Goal: Transaction & Acquisition: Purchase product/service

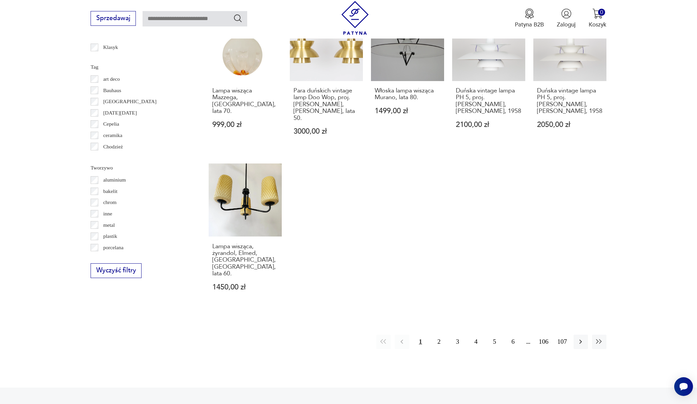
scroll to position [629, 0]
click at [492, 334] on button "5" at bounding box center [494, 341] width 14 height 14
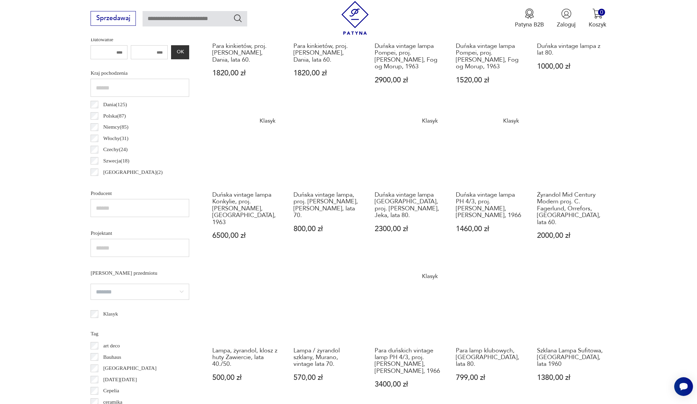
scroll to position [363, 0]
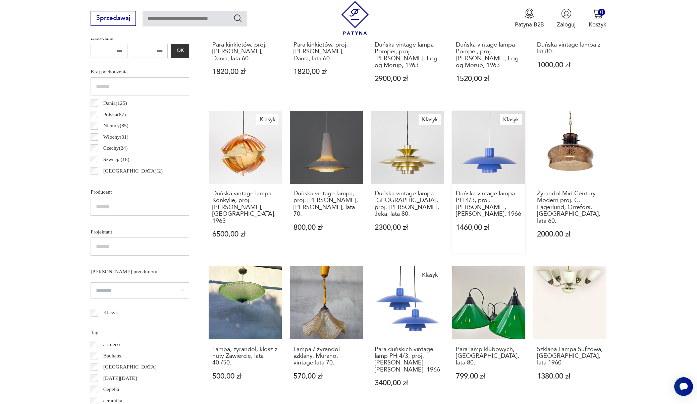
click at [512, 184] on link "Klasyk Duńska vintage lampa PH 4/3, proj. [PERSON_NAME], [PERSON_NAME], 1966 14…" at bounding box center [488, 182] width 73 height 143
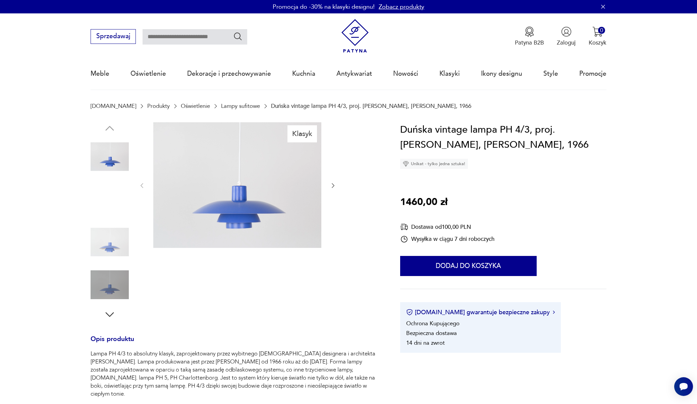
click at [108, 248] on img at bounding box center [110, 242] width 38 height 38
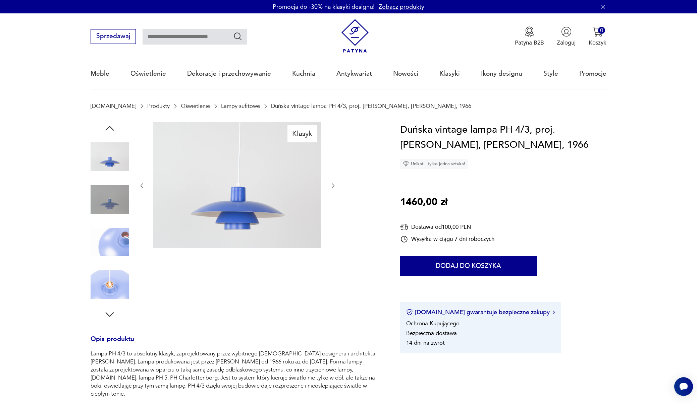
click at [108, 285] on img at bounding box center [110, 285] width 38 height 38
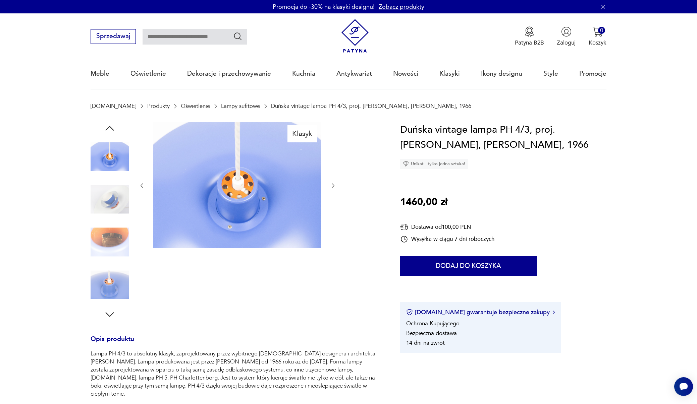
click at [107, 243] on img at bounding box center [110, 242] width 38 height 38
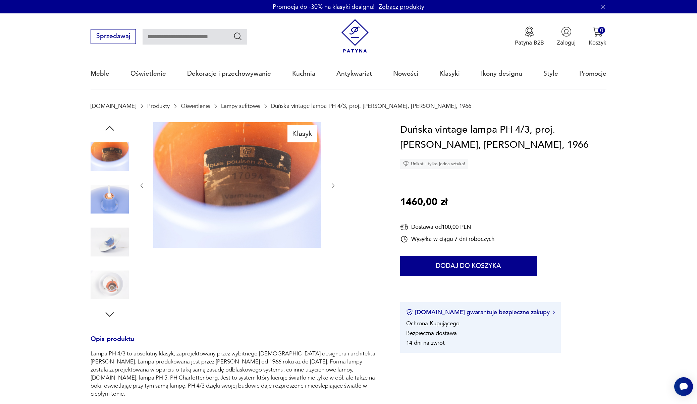
click at [109, 312] on icon "button" at bounding box center [110, 315] width 12 height 12
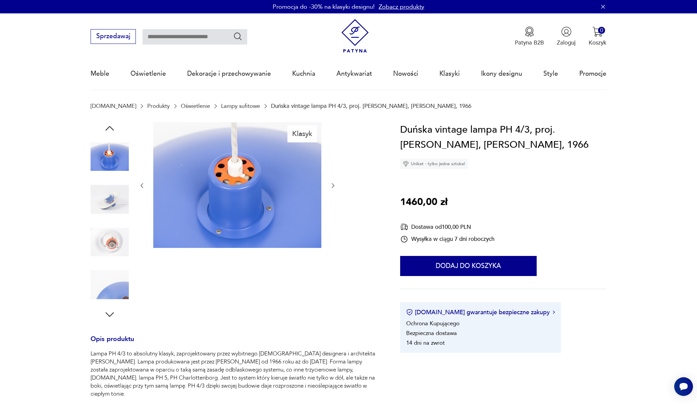
click at [111, 128] on icon "button" at bounding box center [110, 128] width 12 height 12
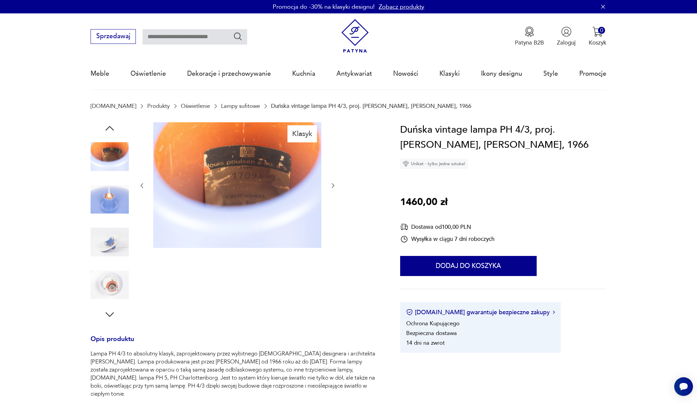
click at [111, 128] on icon "button" at bounding box center [110, 128] width 12 height 12
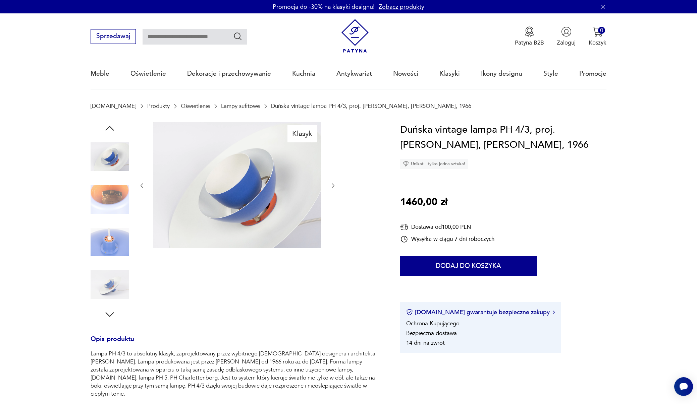
click at [111, 128] on icon "button" at bounding box center [110, 128] width 12 height 12
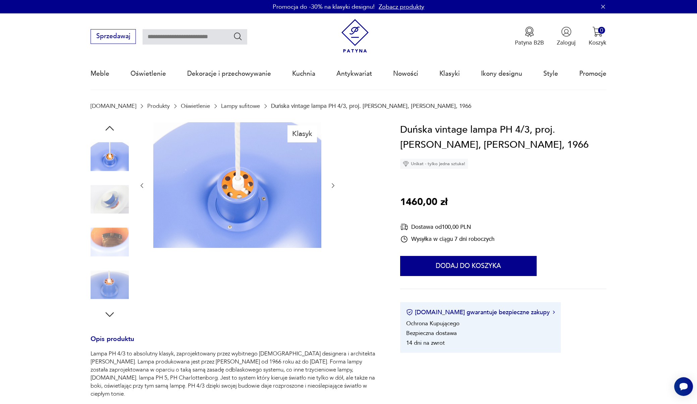
click at [111, 128] on icon "button" at bounding box center [110, 128] width 12 height 12
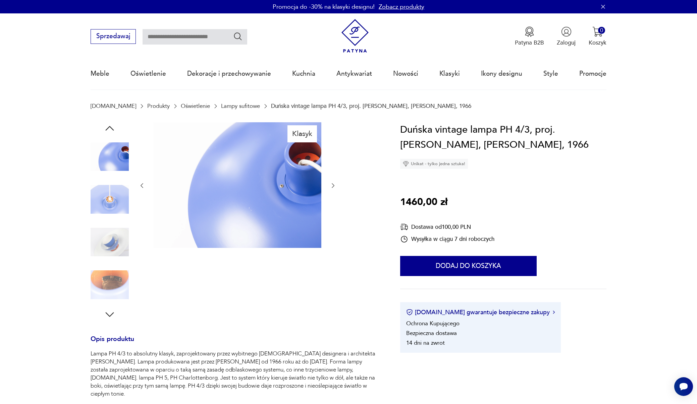
click at [111, 128] on icon "button" at bounding box center [110, 128] width 12 height 12
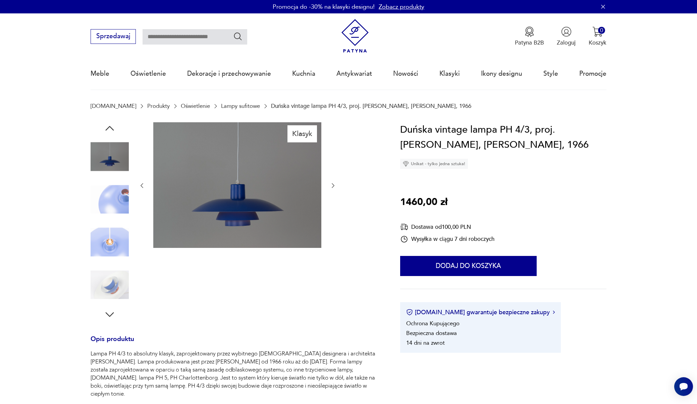
click at [111, 128] on icon "button" at bounding box center [110, 128] width 12 height 12
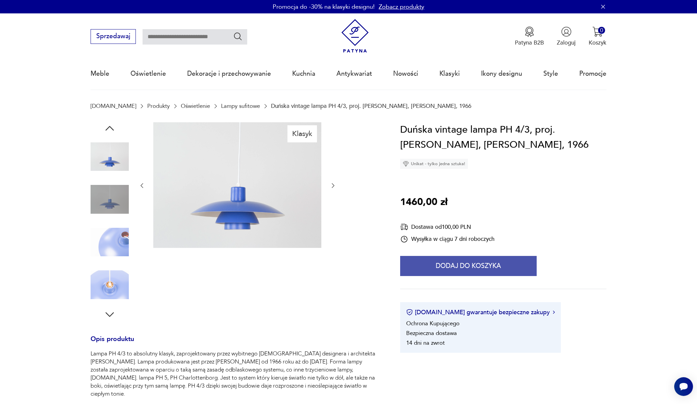
click at [440, 262] on button "Dodaj do koszyka" at bounding box center [468, 266] width 136 height 20
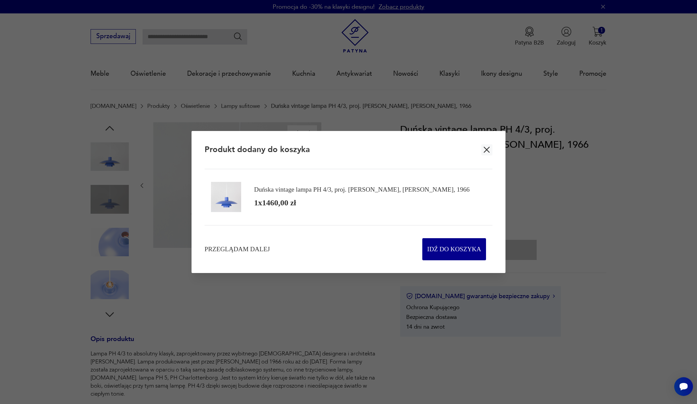
click at [485, 150] on icon "button" at bounding box center [486, 150] width 6 height 6
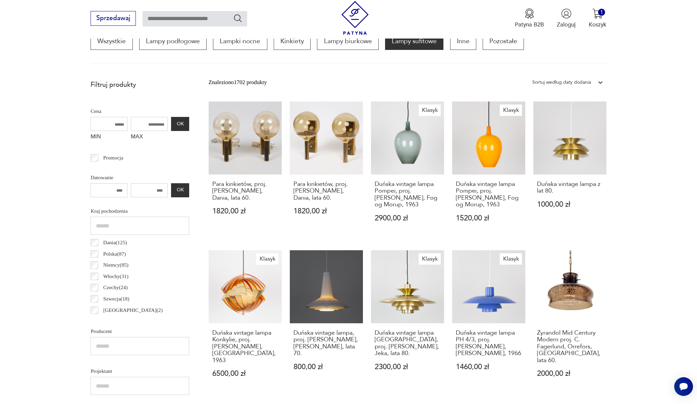
scroll to position [4, 0]
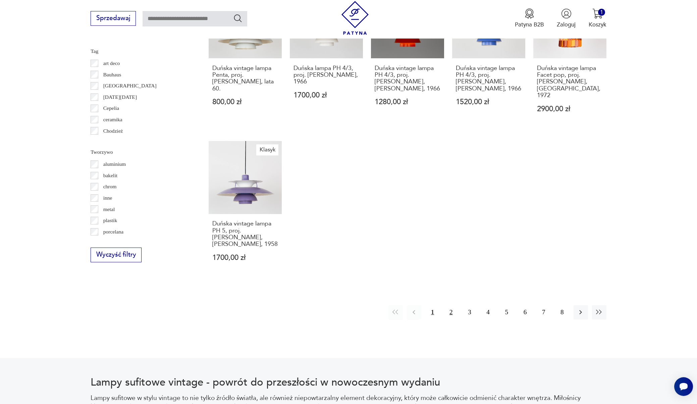
scroll to position [645, 0]
click at [447, 304] on button "2" at bounding box center [451, 311] width 14 height 14
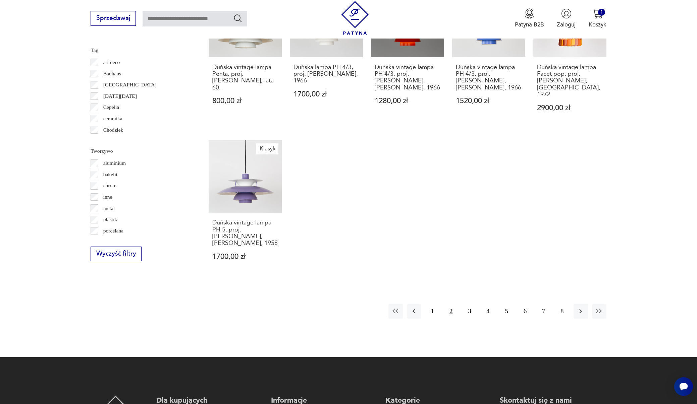
scroll to position [644, 0]
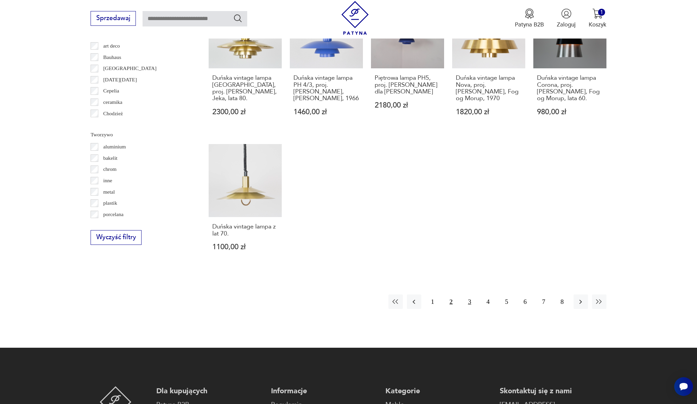
click at [465, 295] on button "3" at bounding box center [469, 302] width 14 height 14
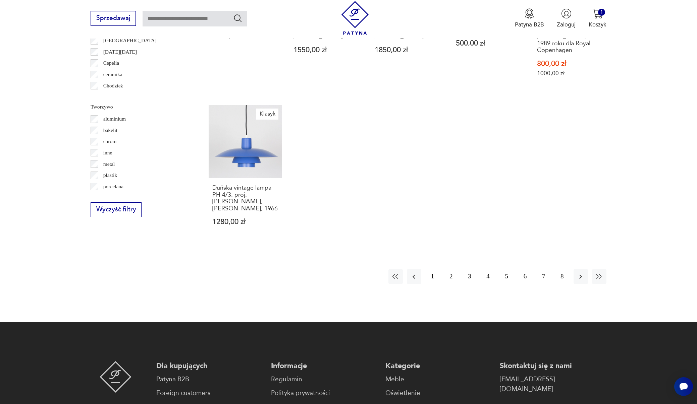
click at [485, 284] on button "4" at bounding box center [488, 277] width 14 height 14
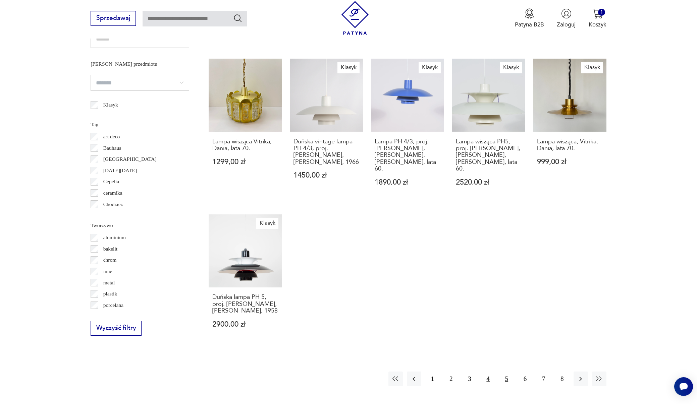
click at [507, 373] on button "5" at bounding box center [506, 379] width 14 height 14
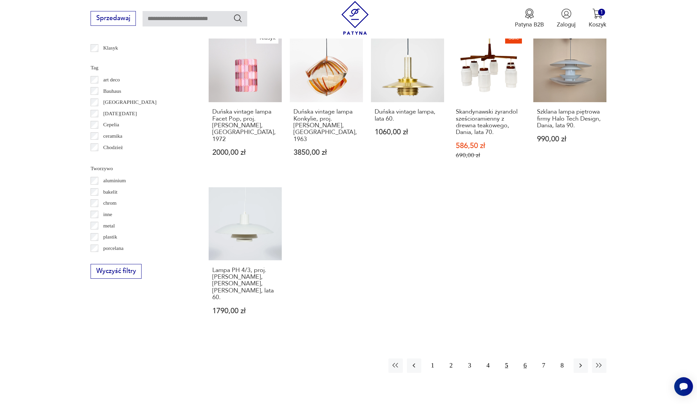
click at [522, 359] on button "6" at bounding box center [525, 366] width 14 height 14
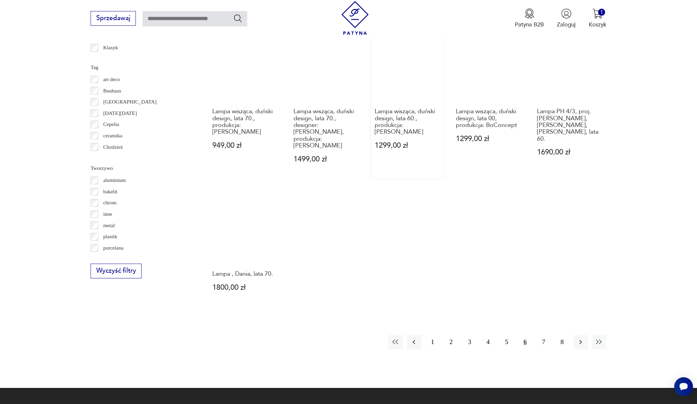
scroll to position [632, 0]
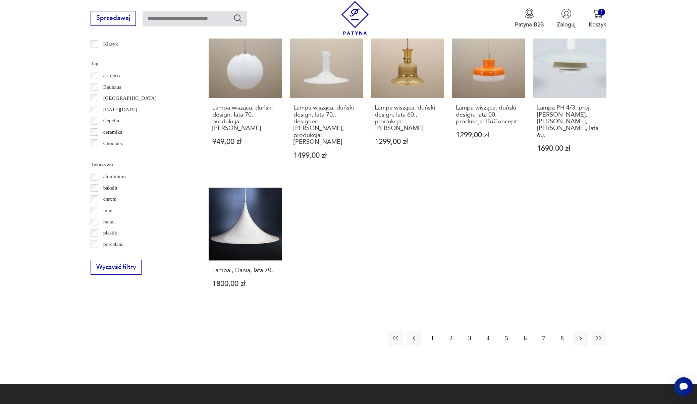
click at [544, 332] on button "7" at bounding box center [543, 339] width 14 height 14
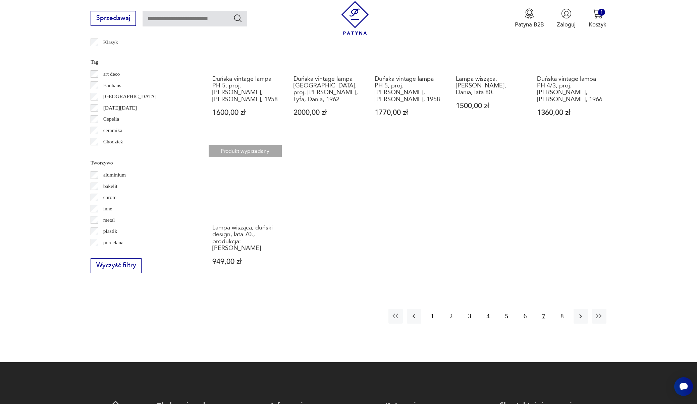
scroll to position [632, 0]
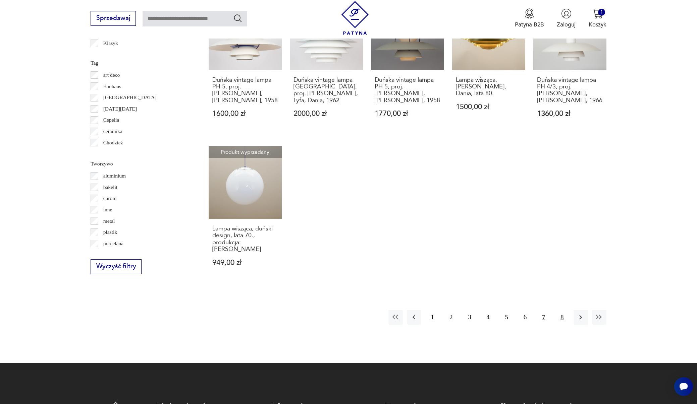
click at [559, 317] on button "8" at bounding box center [561, 317] width 14 height 14
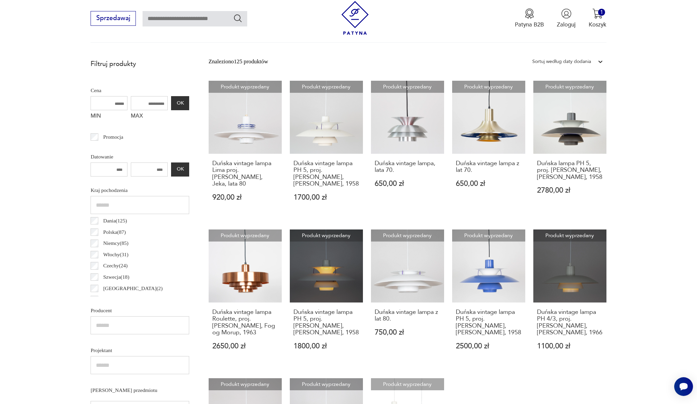
scroll to position [2, 0]
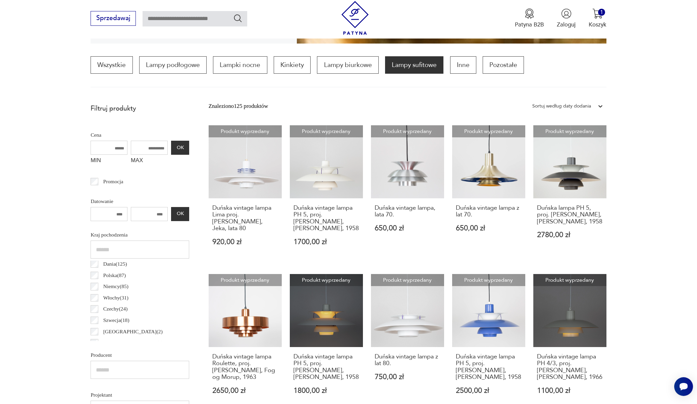
scroll to position [198, 0]
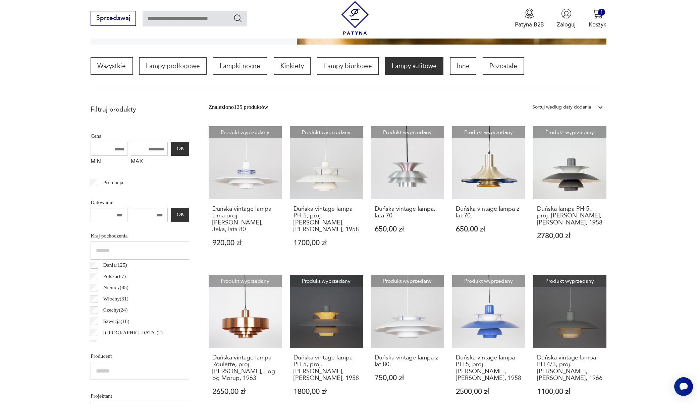
scroll to position [3, 0]
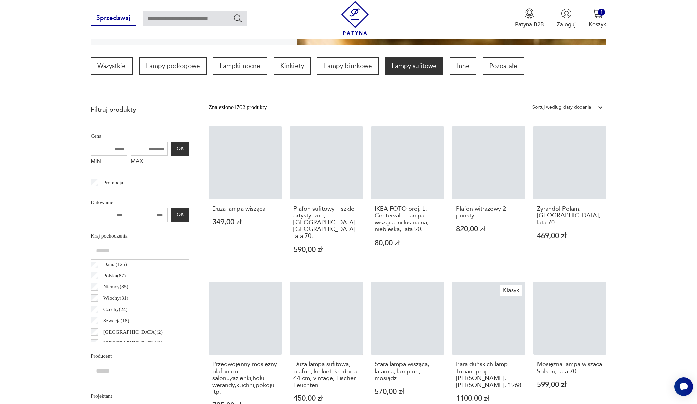
click at [92, 317] on div "Szwecja ( 18 )" at bounding box center [140, 320] width 99 height 11
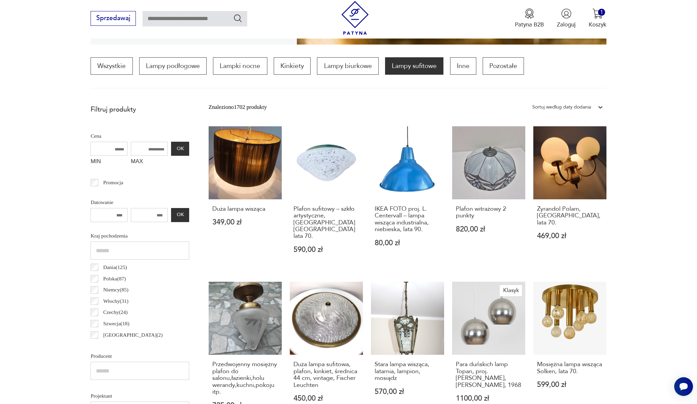
scroll to position [0, 0]
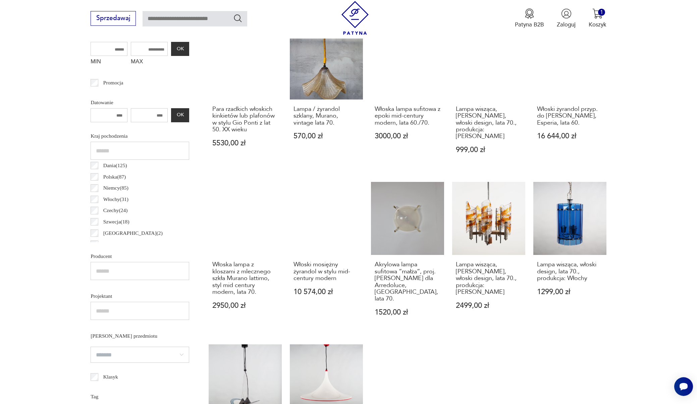
scroll to position [1, 0]
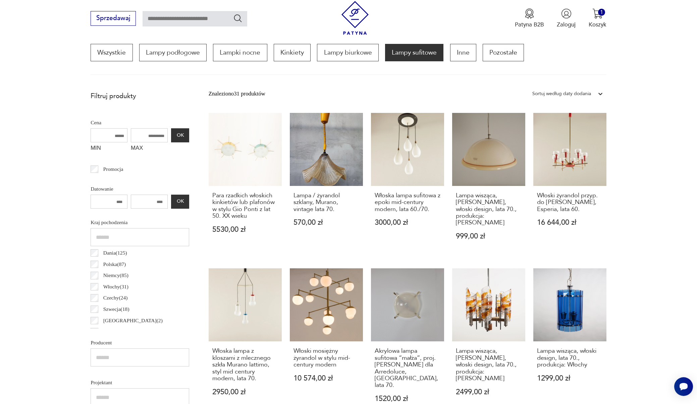
scroll to position [198, 0]
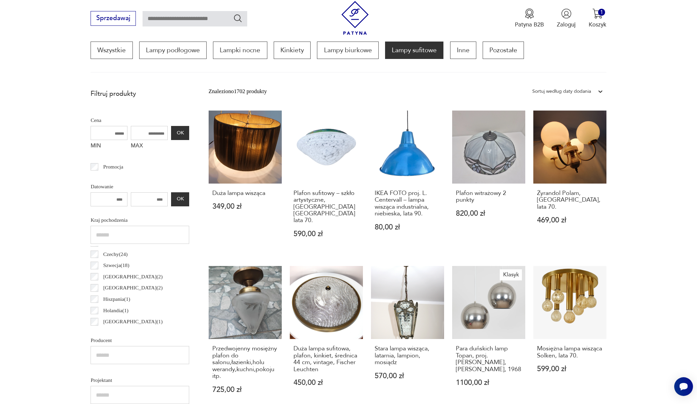
scroll to position [219, 0]
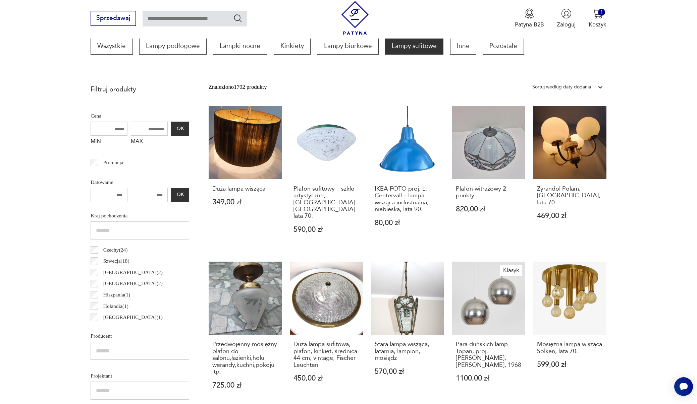
scroll to position [198, 0]
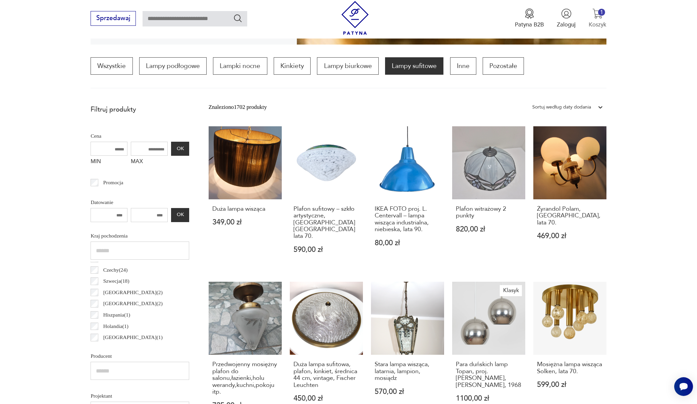
click at [597, 22] on p "Koszyk" at bounding box center [597, 25] width 18 height 8
